Goal: Task Accomplishment & Management: Complete application form

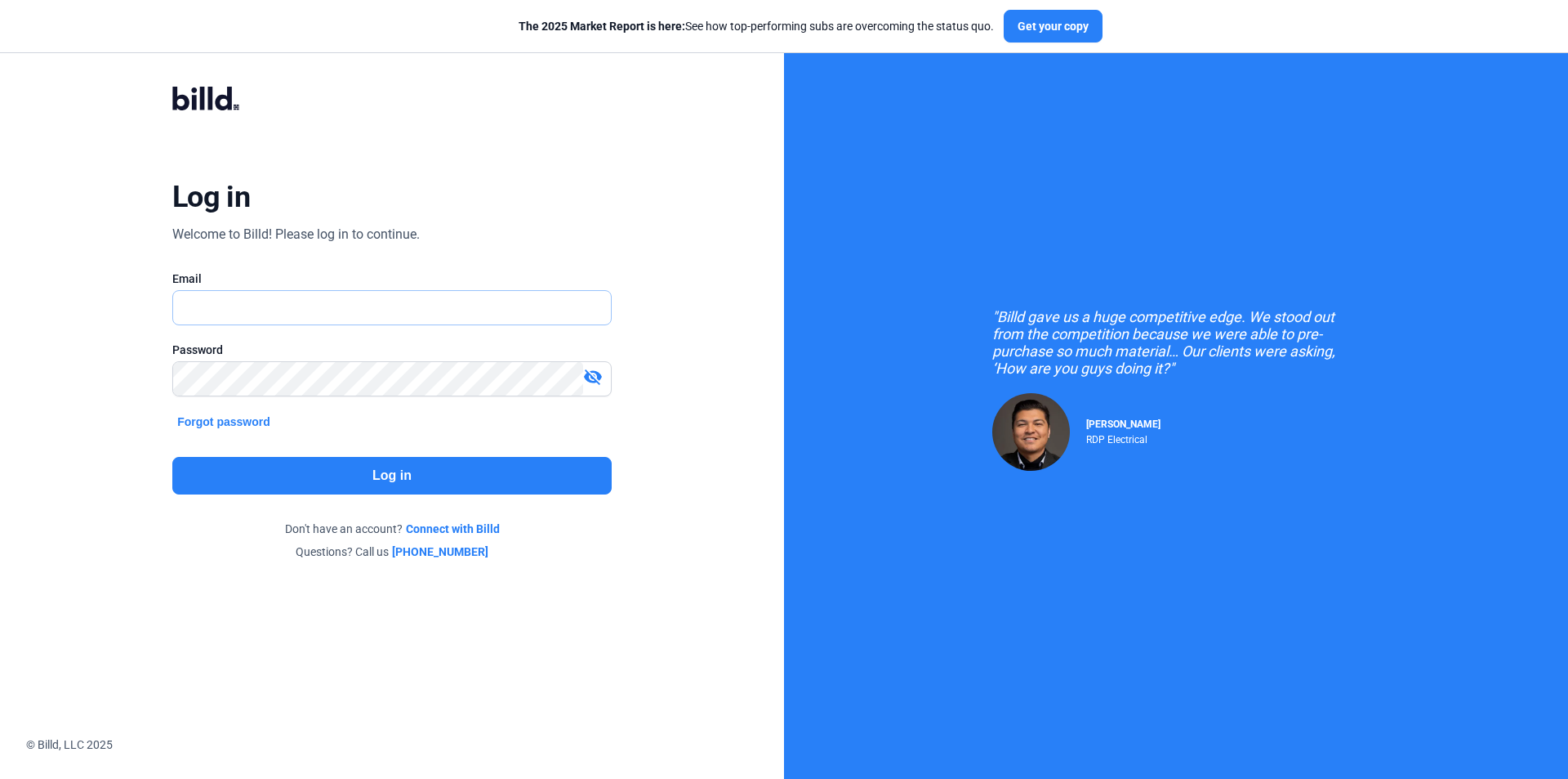
type input "[PERSON_NAME][EMAIL_ADDRESS][DOMAIN_NAME]"
click at [335, 469] on button "Log in" at bounding box center [391, 476] width 439 height 37
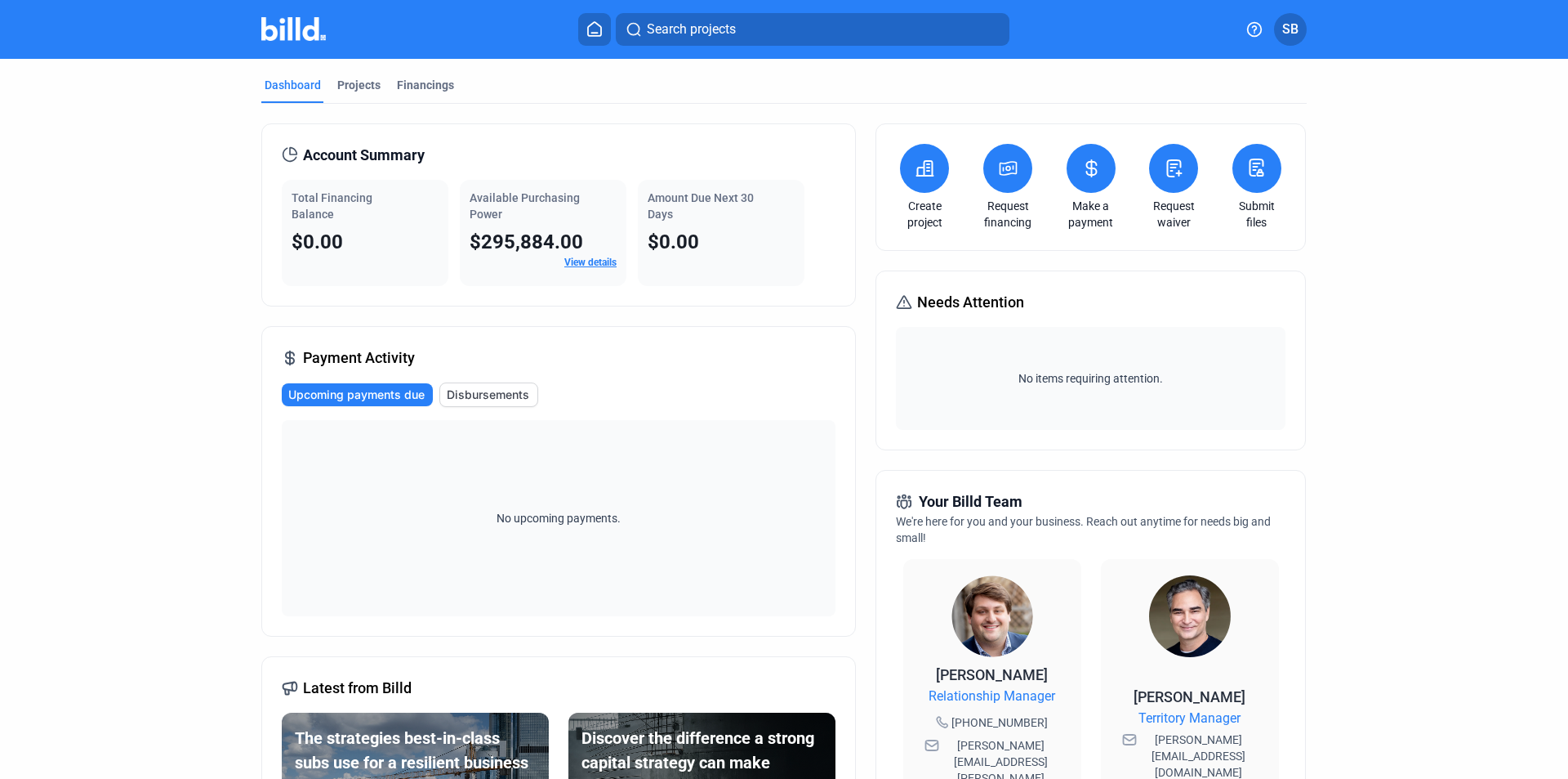
click at [1178, 168] on icon at bounding box center [1174, 168] width 21 height 20
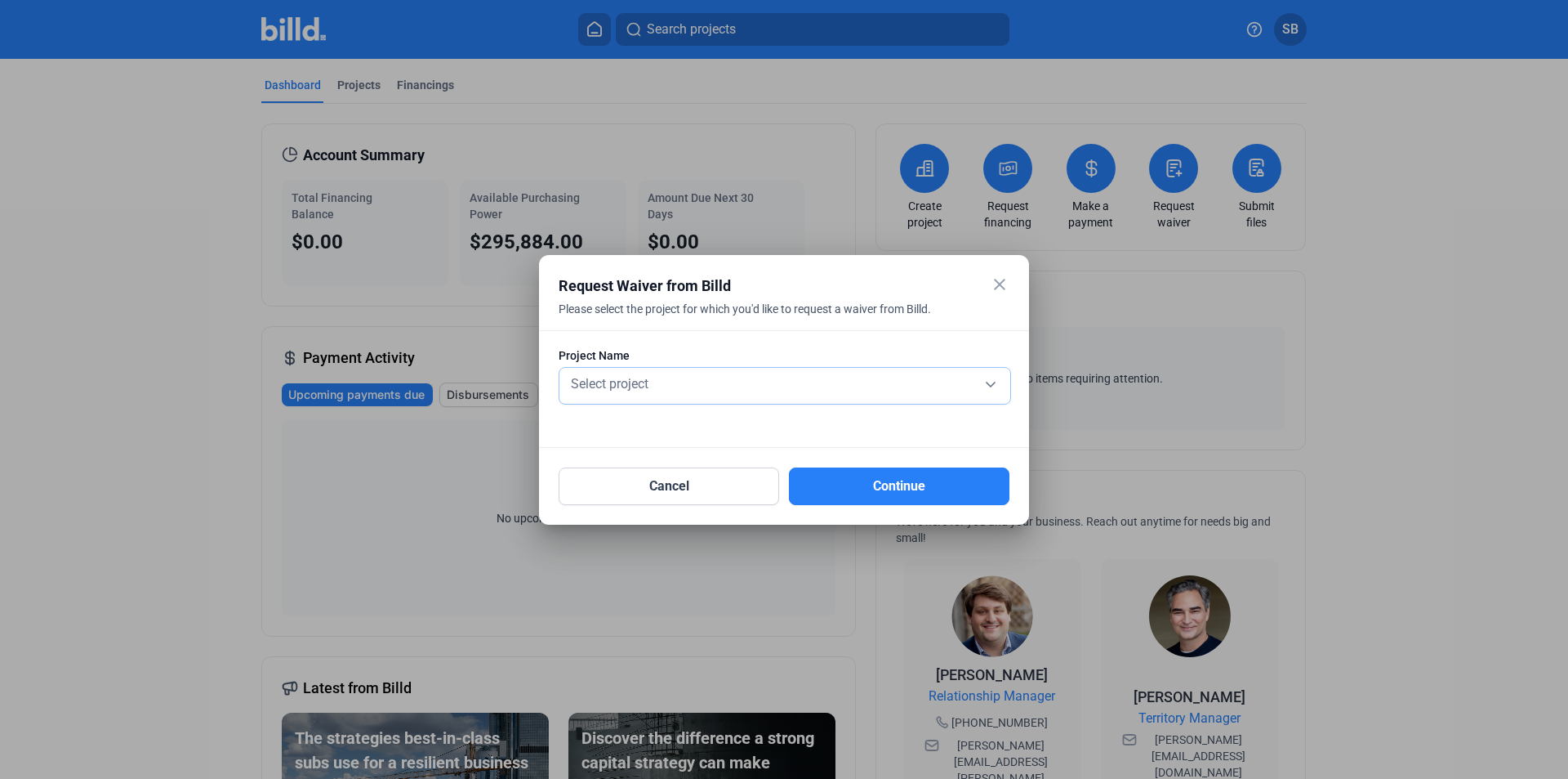
click at [726, 370] on div "Select project" at bounding box center [784, 386] width 434 height 36
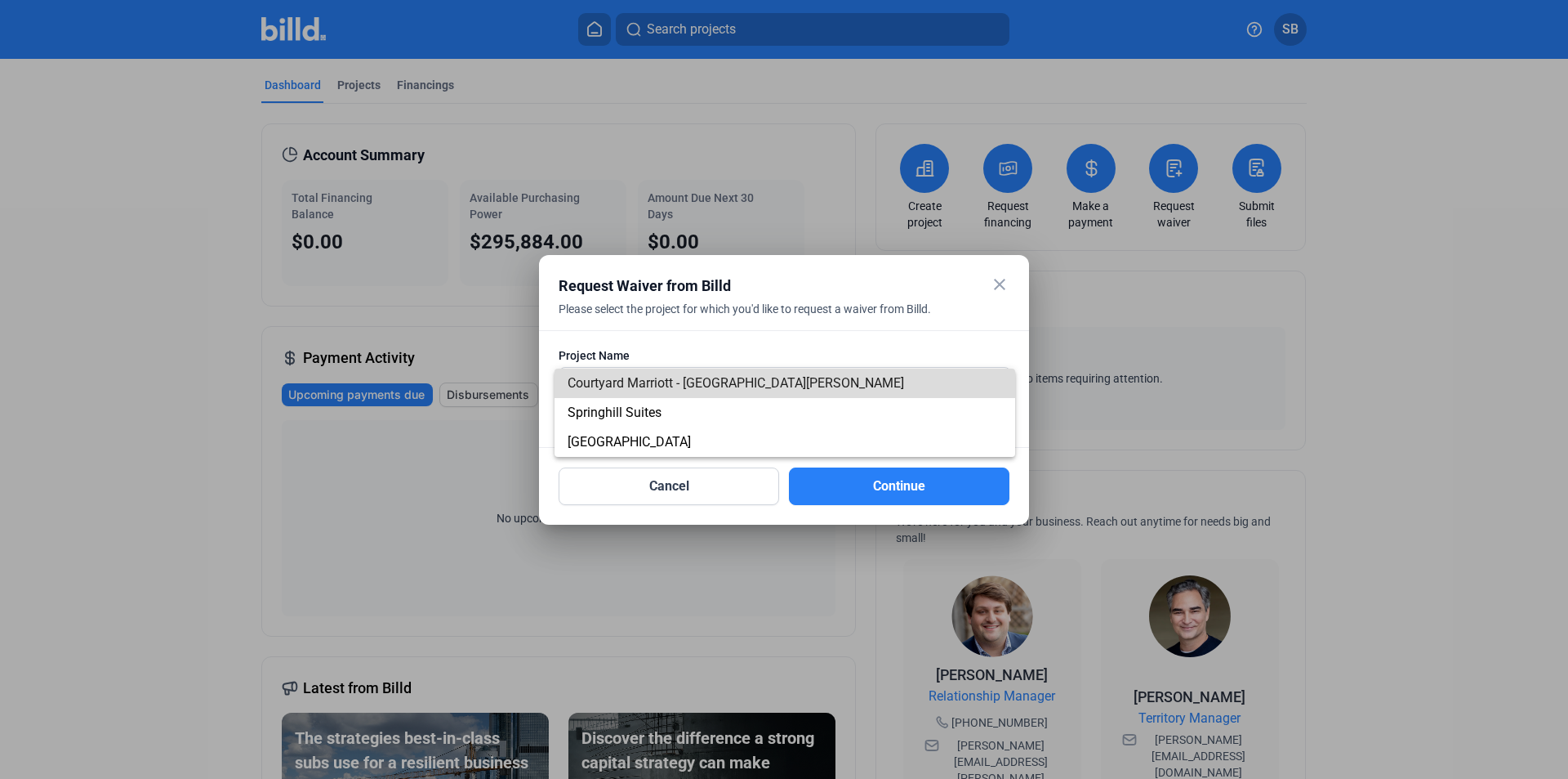
click at [664, 379] on span "Courtyard Marriott - [GEOGRAPHIC_DATA][PERSON_NAME]" at bounding box center [736, 383] width 336 height 16
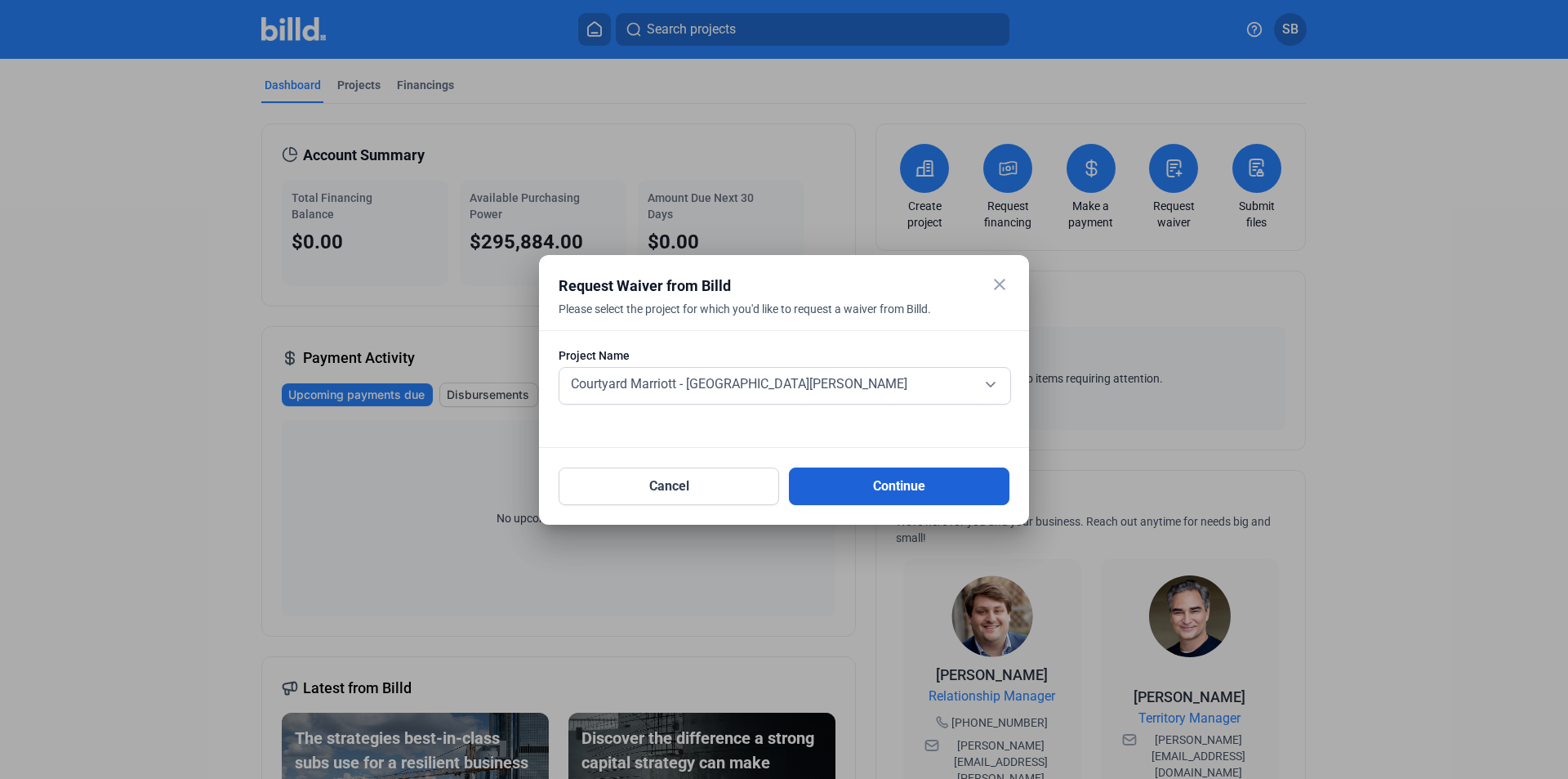
click at [904, 482] on button "Continue" at bounding box center [899, 486] width 220 height 37
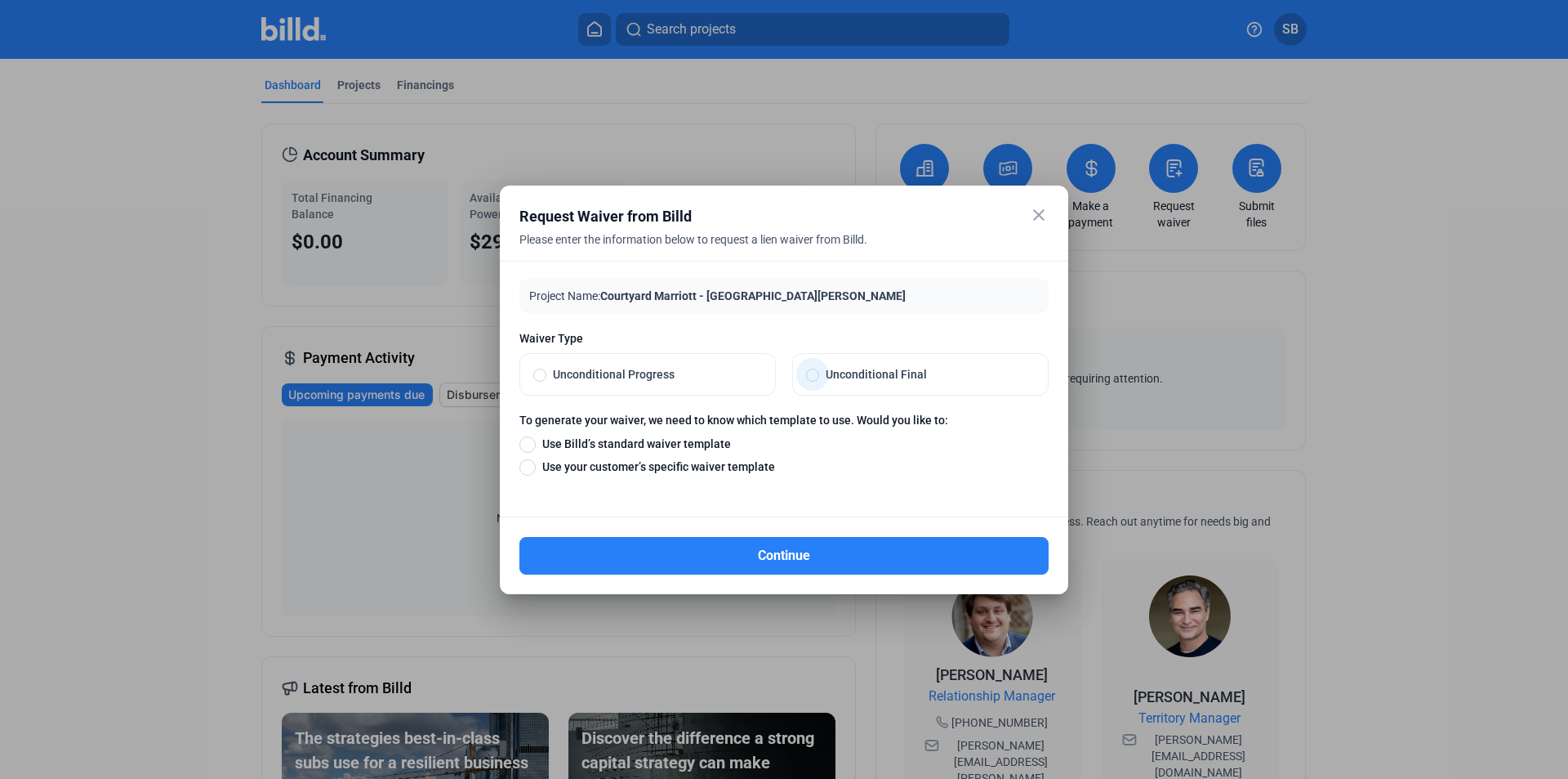
click at [810, 376] on span at bounding box center [812, 375] width 13 height 13
click at [810, 376] on input "Unconditional Final" at bounding box center [812, 374] width 13 height 15
radio input "true"
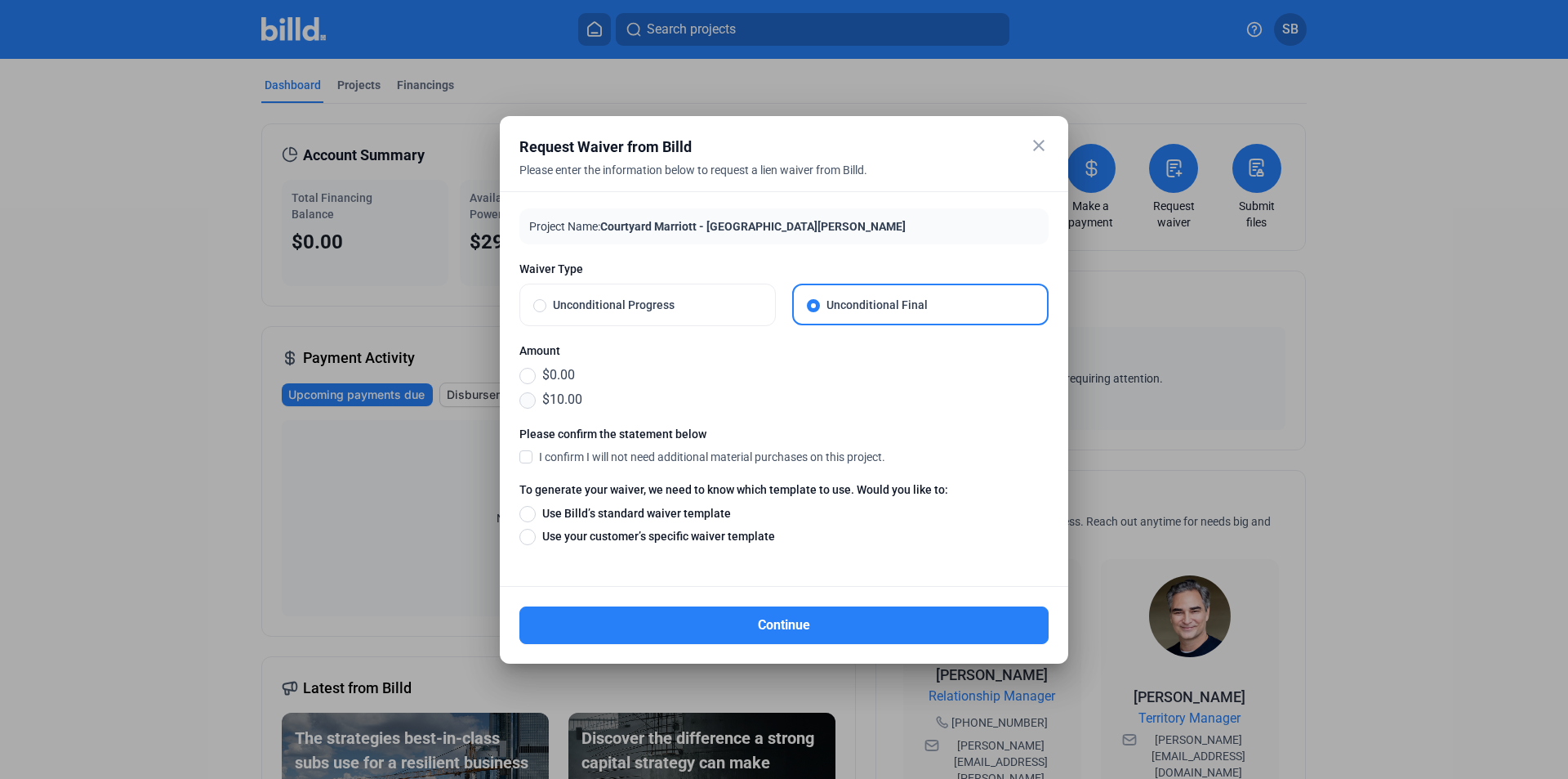
click at [523, 402] on span at bounding box center [527, 400] width 17 height 17
click at [523, 402] on input "$10.00" at bounding box center [527, 399] width 17 height 18
radio input "true"
click at [527, 517] on span at bounding box center [527, 514] width 17 height 17
click at [527, 517] on input "Use Billd’s standard waiver template" at bounding box center [527, 513] width 17 height 18
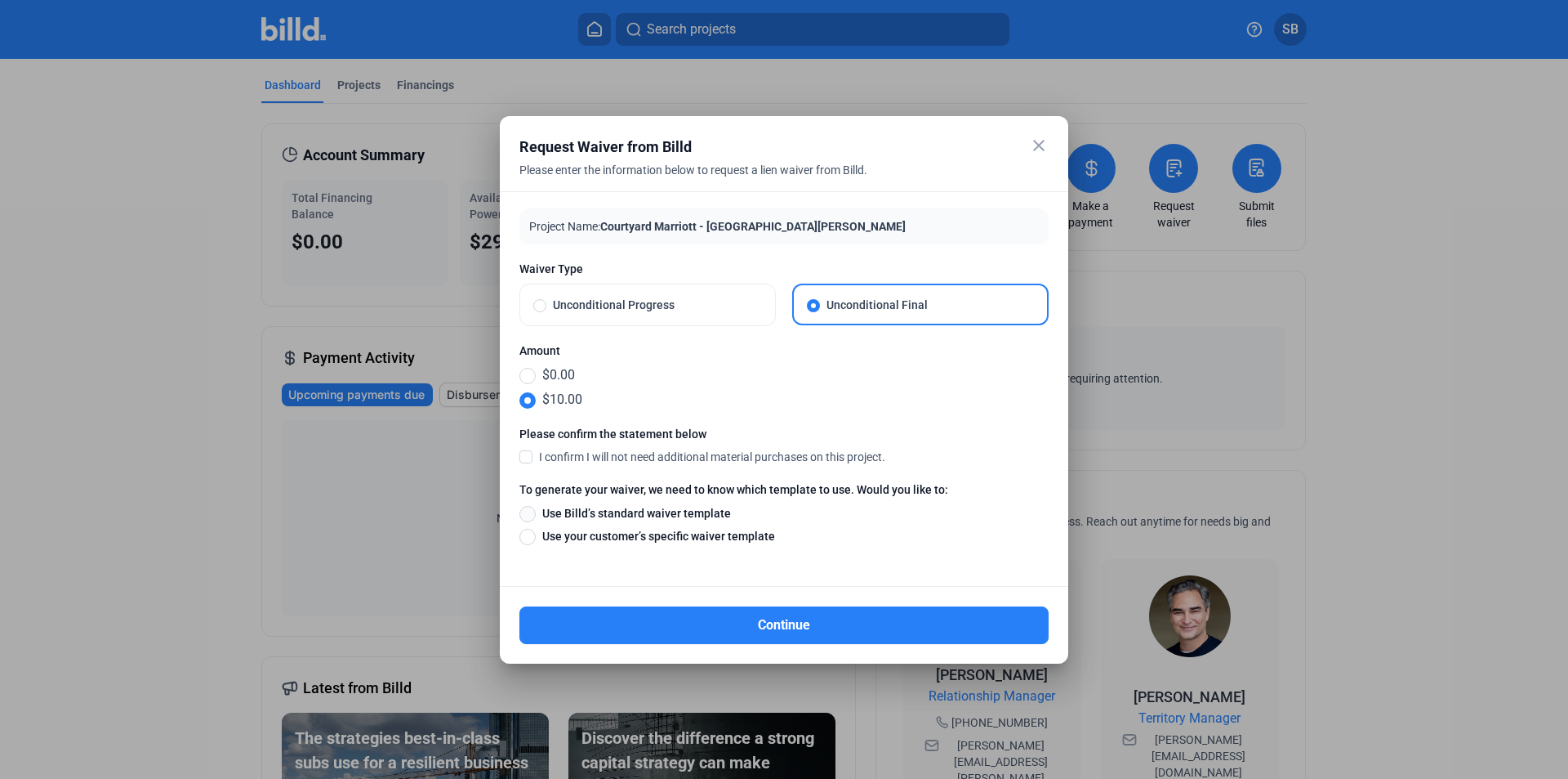
radio input "true"
click at [523, 455] on span at bounding box center [525, 455] width 13 height 15
click at [0, 0] on input "I confirm I will not need additional material purchases on this project." at bounding box center [0, 0] width 0 height 0
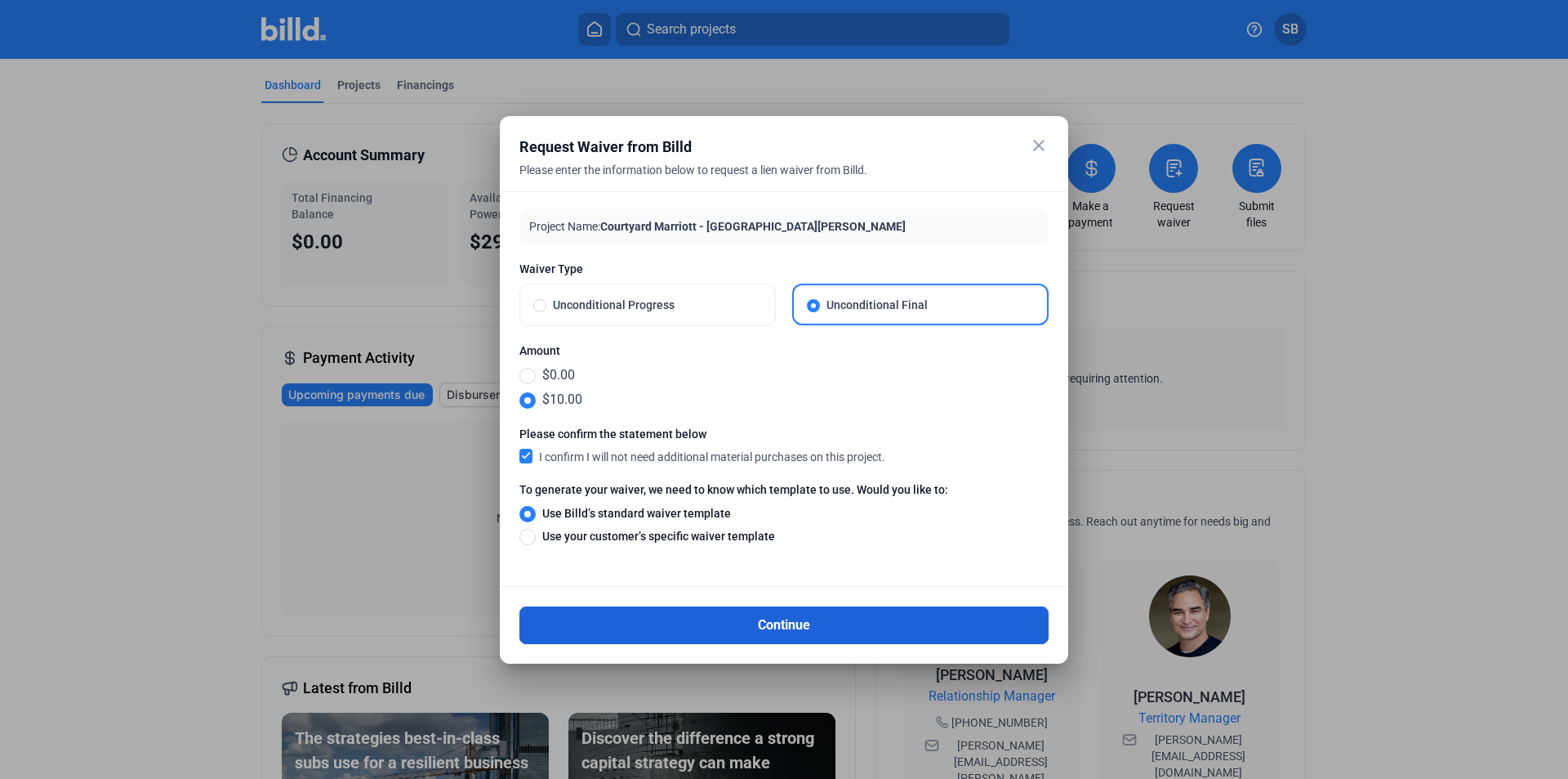
click at [706, 629] on button "Continue" at bounding box center [784, 625] width 529 height 37
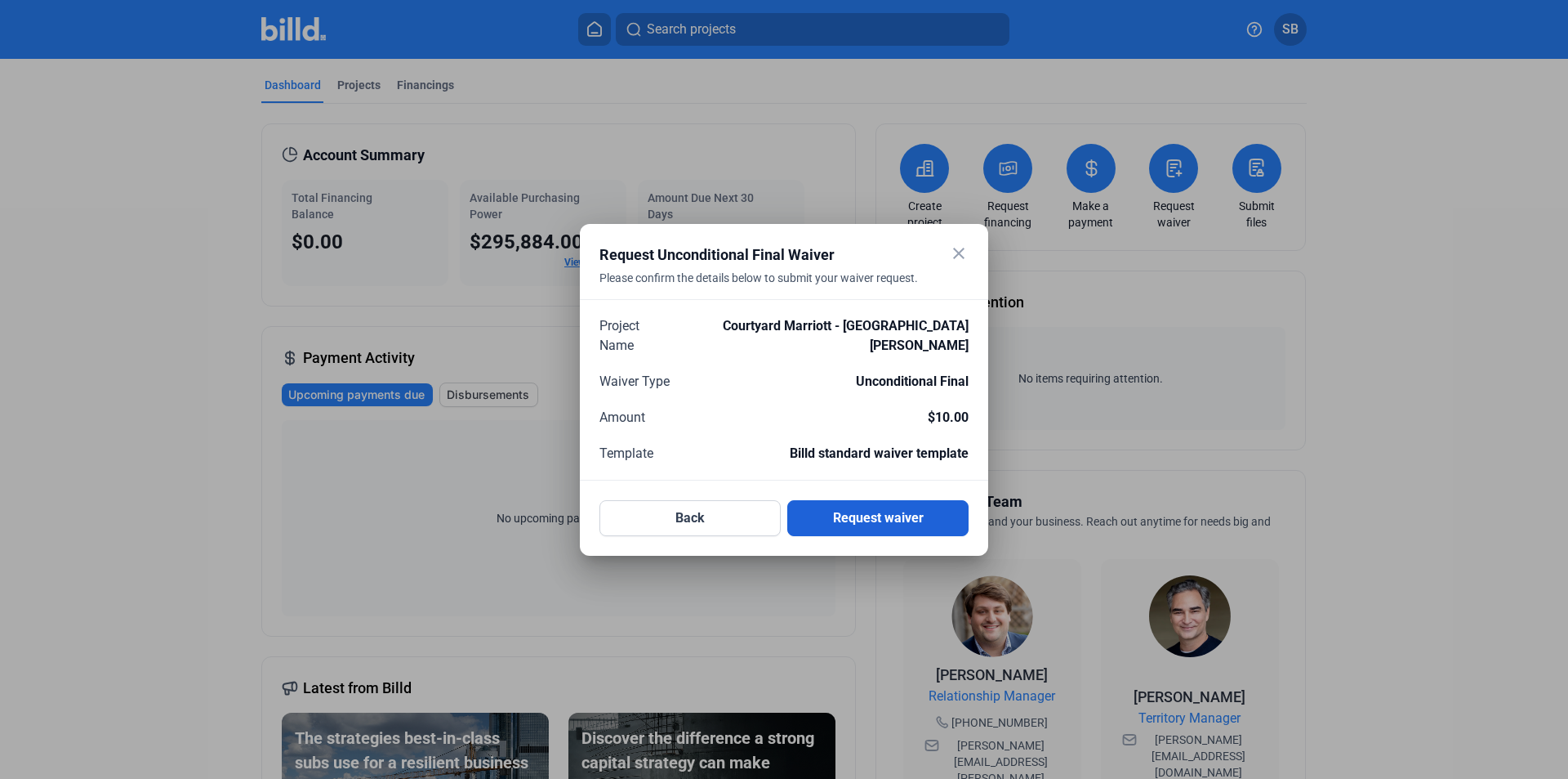
click at [881, 506] on button "Request waiver" at bounding box center [877, 518] width 181 height 36
